Goal: Navigation & Orientation: Understand site structure

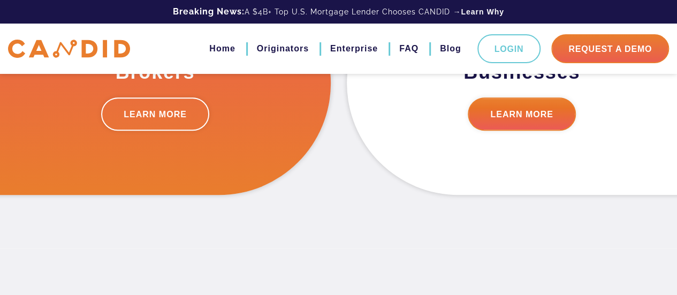
scroll to position [107, 0]
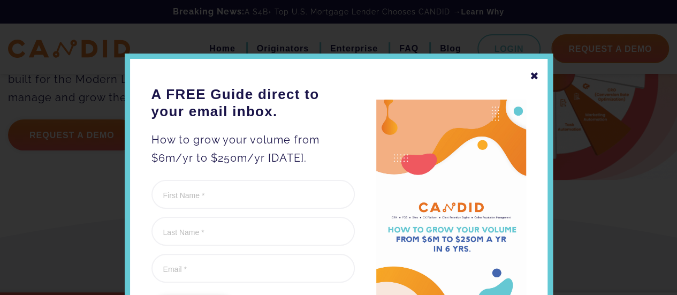
click at [533, 73] on div "✖" at bounding box center [535, 76] width 10 height 18
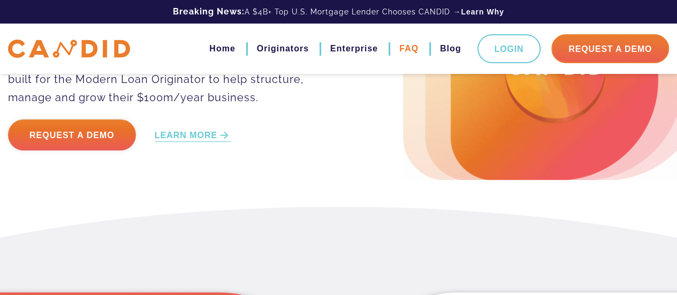
click at [413, 44] on link "FAQ" at bounding box center [408, 49] width 19 height 18
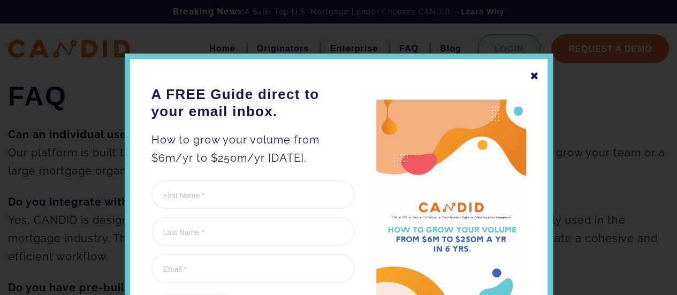
click at [530, 75] on div "✖" at bounding box center [535, 76] width 10 height 18
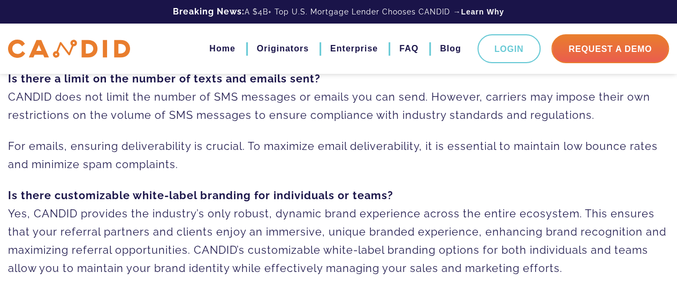
scroll to position [299, 0]
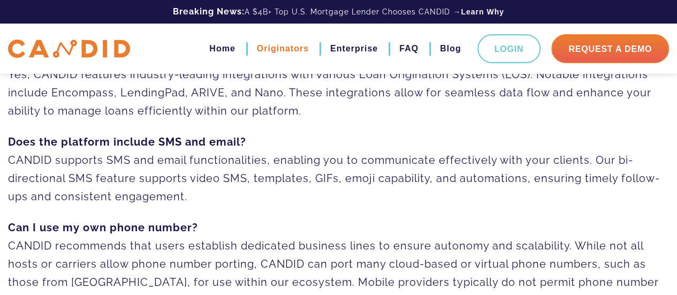
click at [299, 49] on link "Originators" at bounding box center [283, 49] width 52 height 18
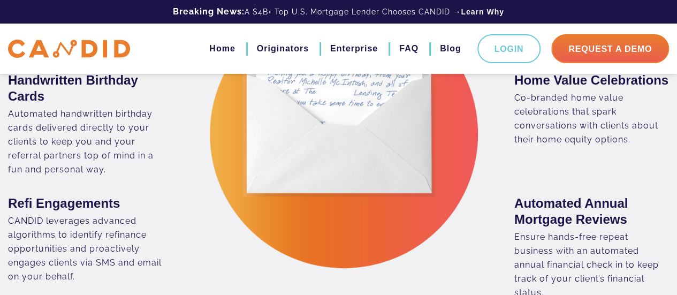
scroll to position [1981, 0]
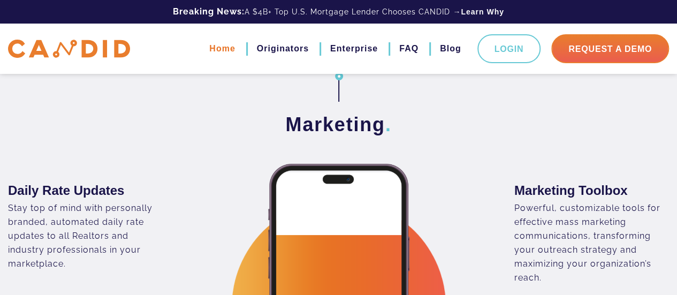
click at [215, 52] on link "Home" at bounding box center [222, 49] width 26 height 18
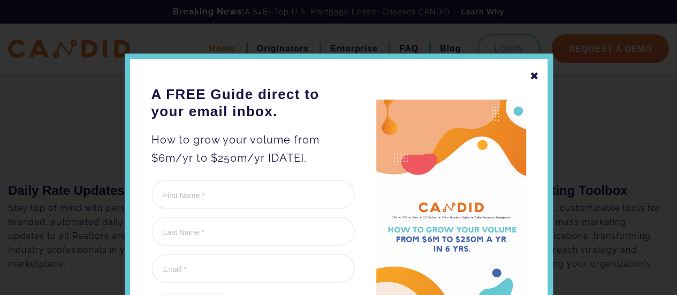
scroll to position [2009, 0]
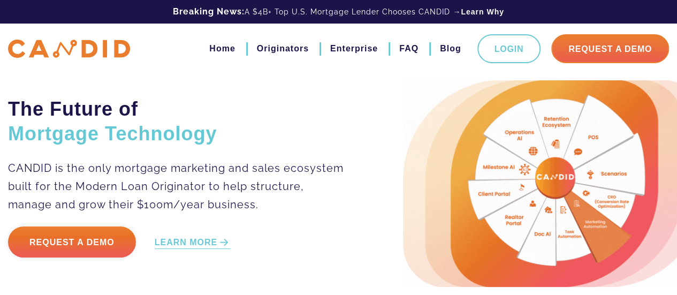
scroll to position [214, 0]
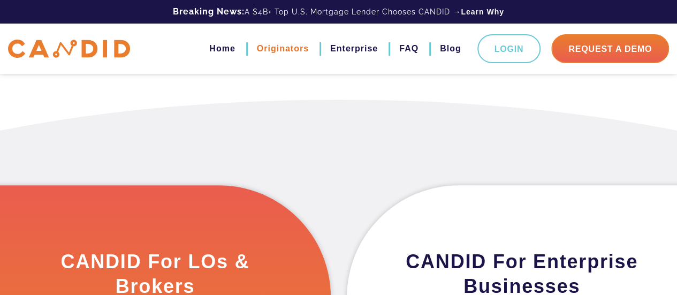
click at [289, 43] on link "Originators" at bounding box center [283, 49] width 52 height 18
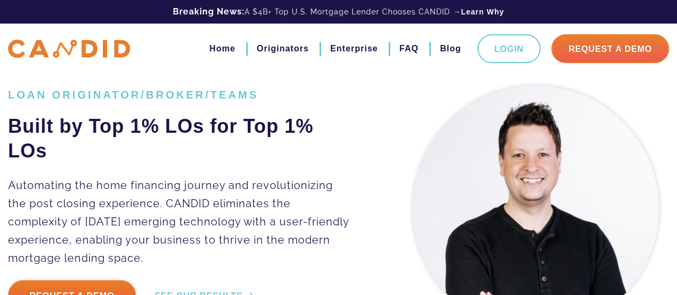
click at [329, 51] on li "Enterprise" at bounding box center [349, 49] width 58 height 18
click at [337, 51] on link "Enterprise" at bounding box center [354, 49] width 48 height 18
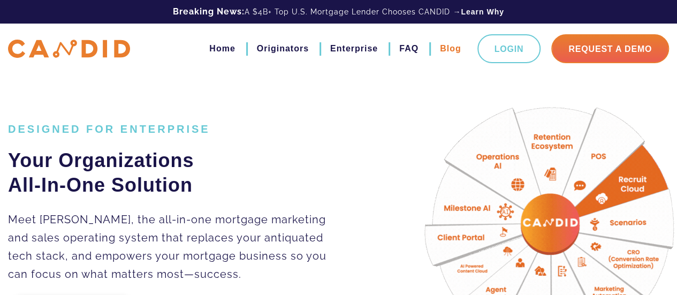
click at [445, 49] on link "Blog" at bounding box center [450, 49] width 21 height 18
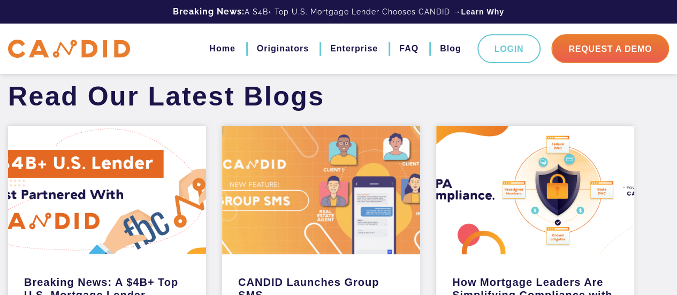
scroll to position [54, 0]
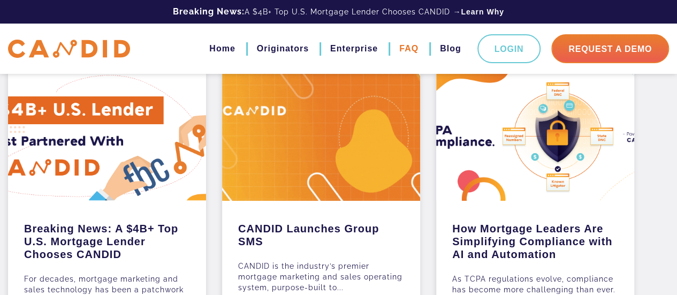
click at [411, 50] on link "FAQ" at bounding box center [408, 49] width 19 height 18
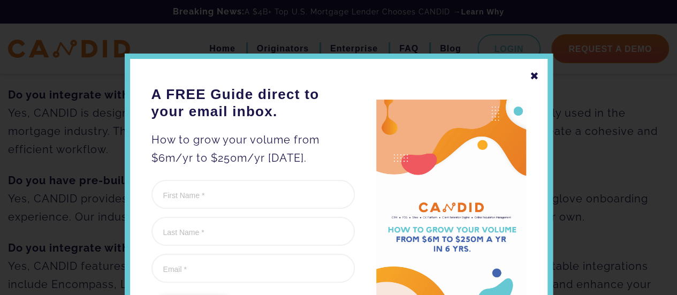
click at [532, 71] on div "✖" at bounding box center [535, 76] width 10 height 18
